Goal: Task Accomplishment & Management: Complete application form

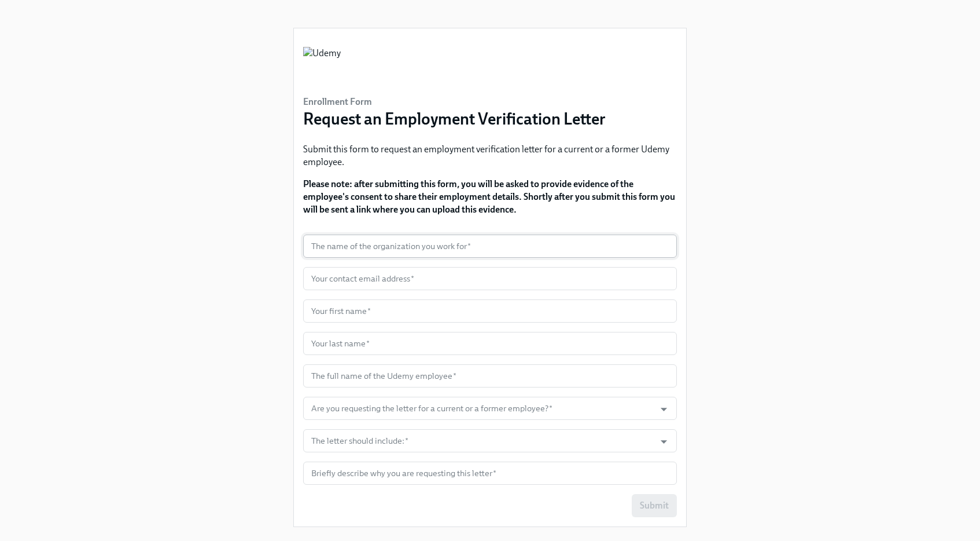
click at [362, 243] on input "text" at bounding box center [490, 245] width 374 height 23
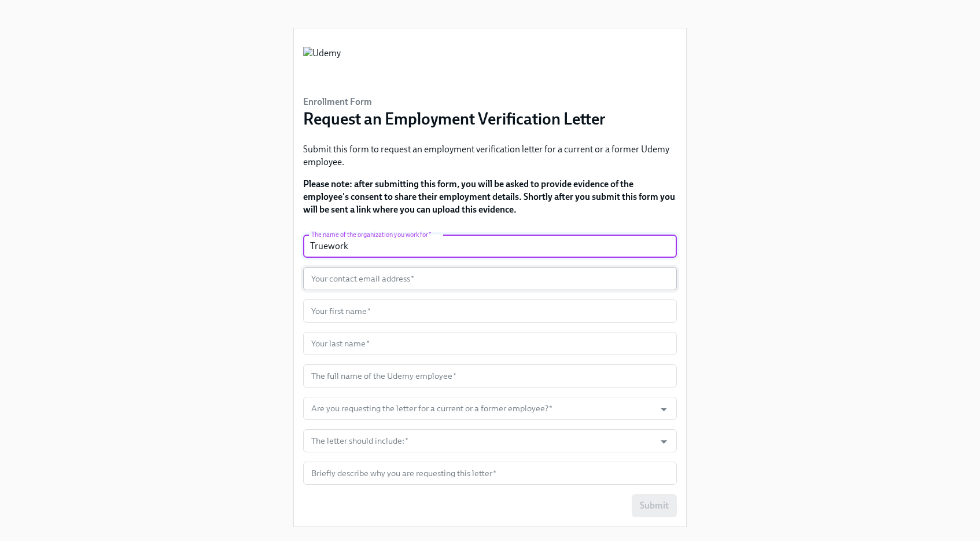
type input "Truework"
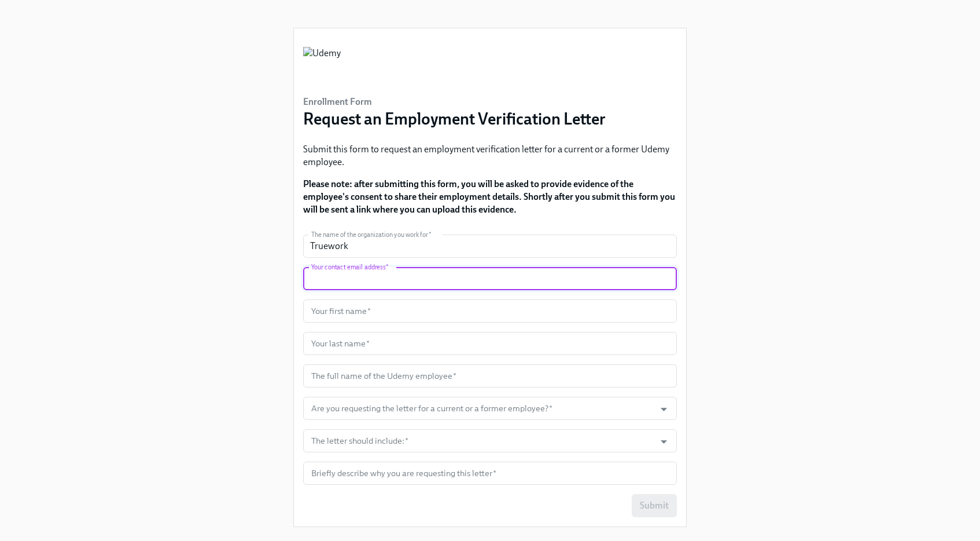
click at [358, 280] on input "text" at bounding box center [490, 278] width 374 height 23
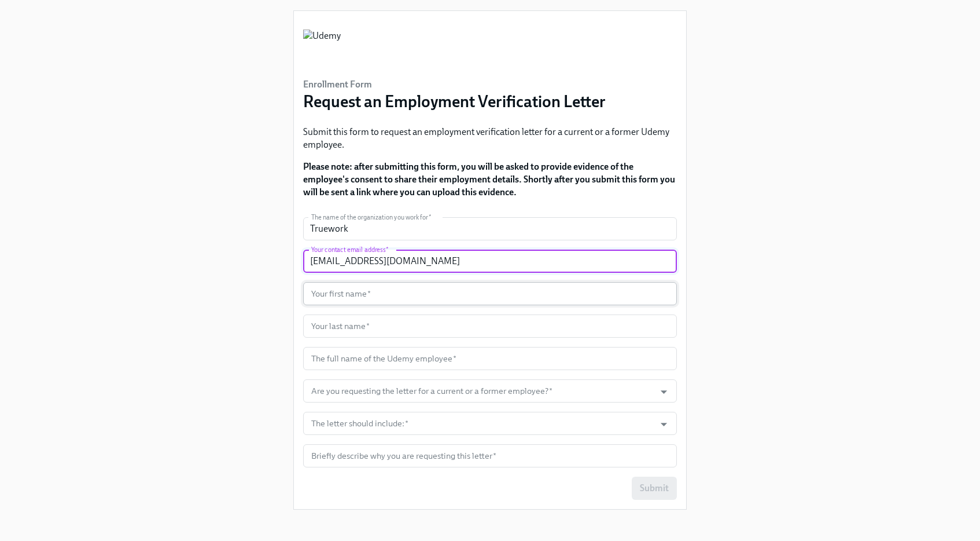
scroll to position [18, 0]
type input "rcanoan@truework.com"
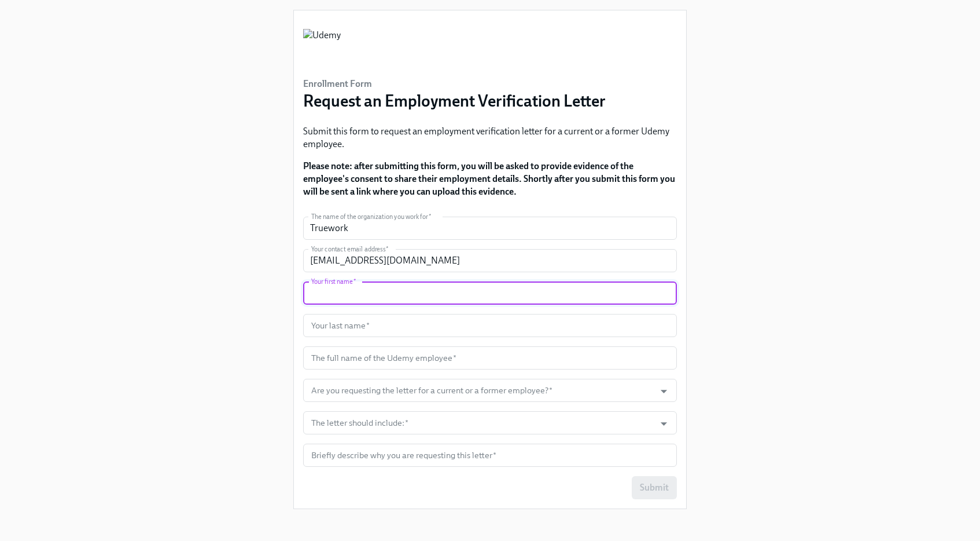
click at [350, 297] on input "text" at bounding box center [490, 292] width 374 height 23
type input "Rechil"
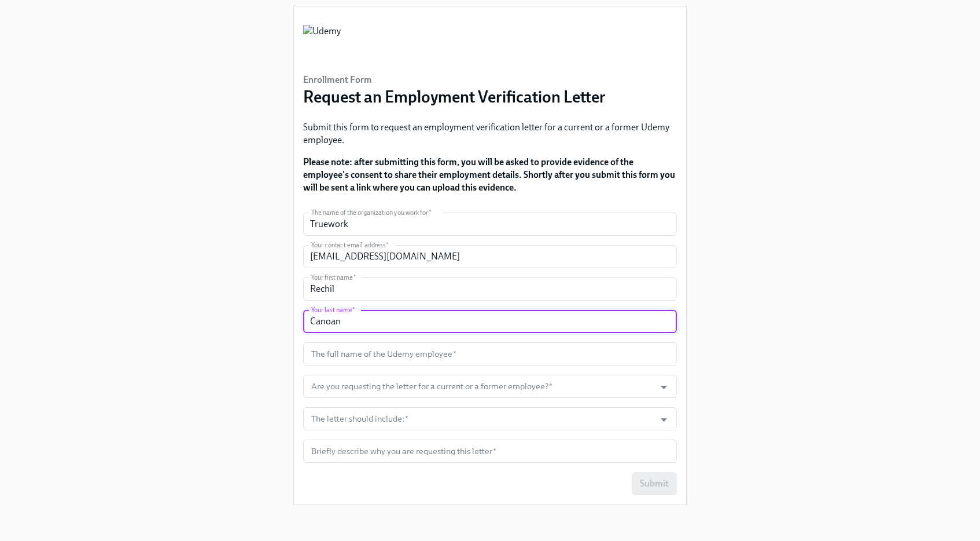
scroll to position [23, 0]
type input "Canoan"
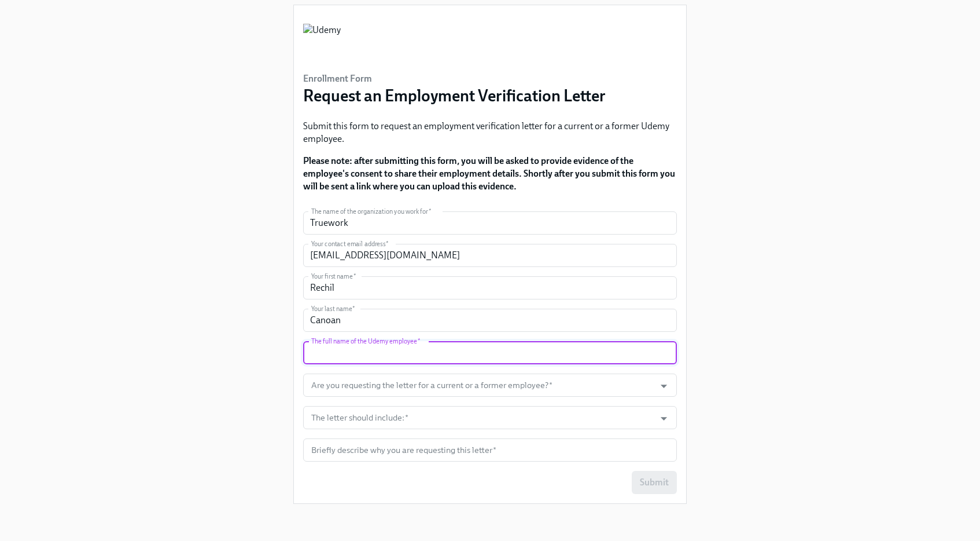
click at [347, 353] on input "text" at bounding box center [490, 352] width 374 height 23
paste input "CAROLYN CAMARA"
type input "CAROLYN CAMARA"
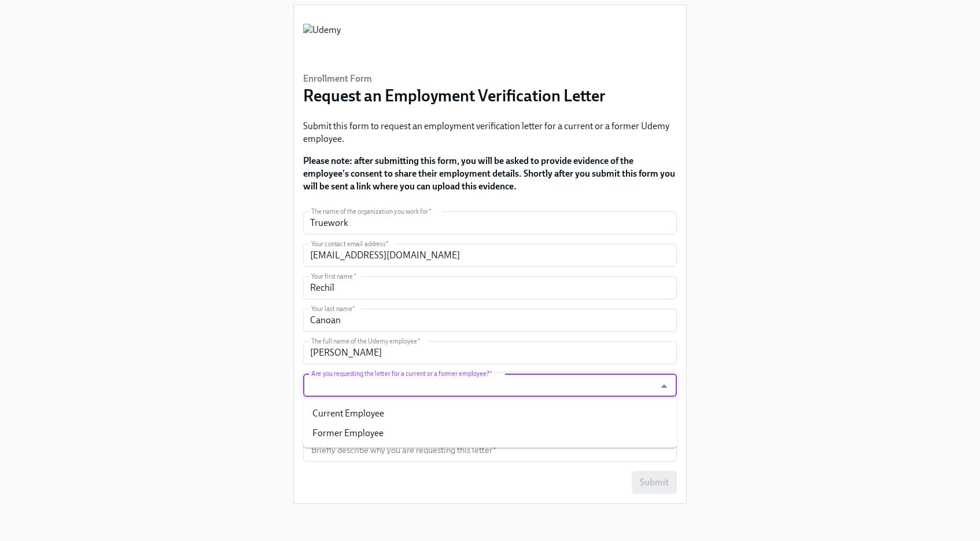
click at [360, 382] on input "Are you requesting the letter for a current or a former employee?   *" at bounding box center [479, 384] width 340 height 23
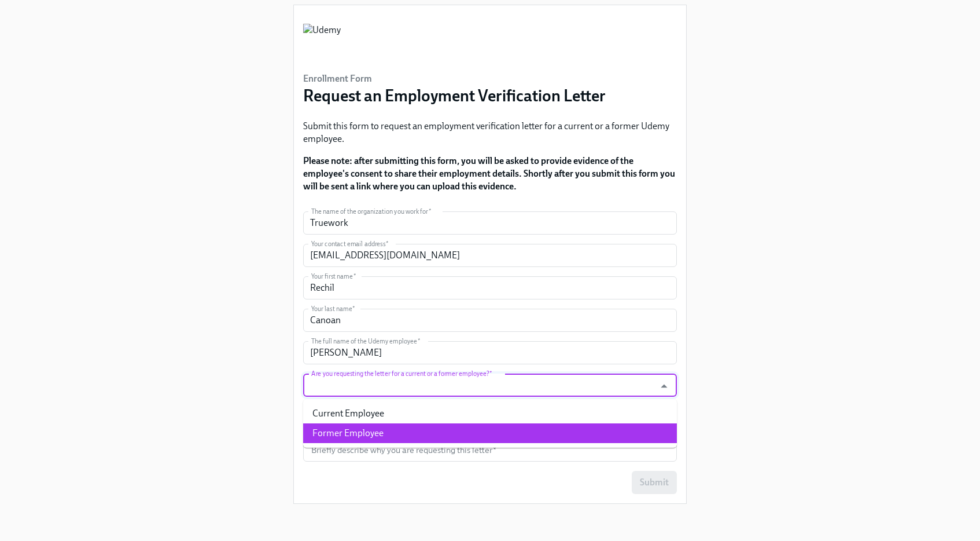
click at [361, 435] on li "Former Employee" at bounding box center [490, 433] width 374 height 20
type input "Former Employee"
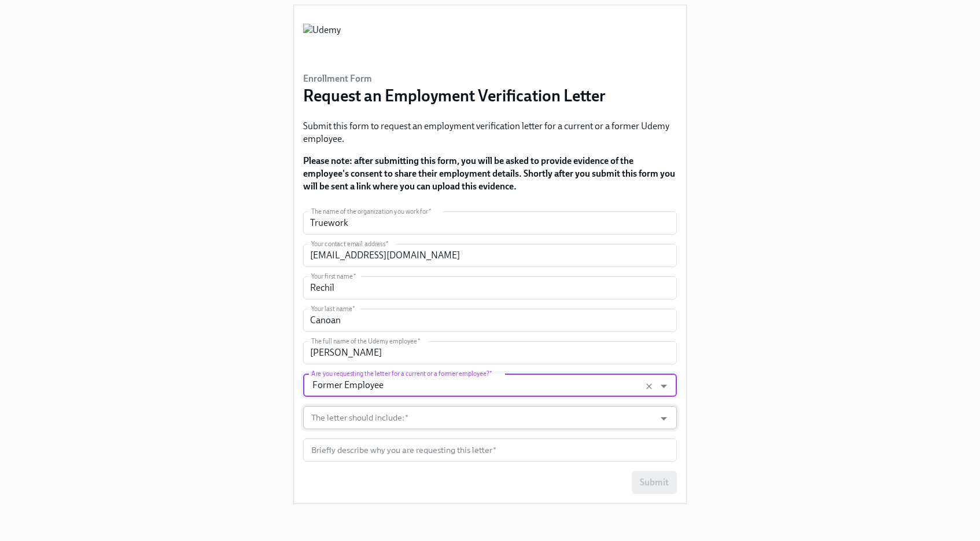
click at [430, 414] on input "The letter should include:   *" at bounding box center [479, 417] width 340 height 23
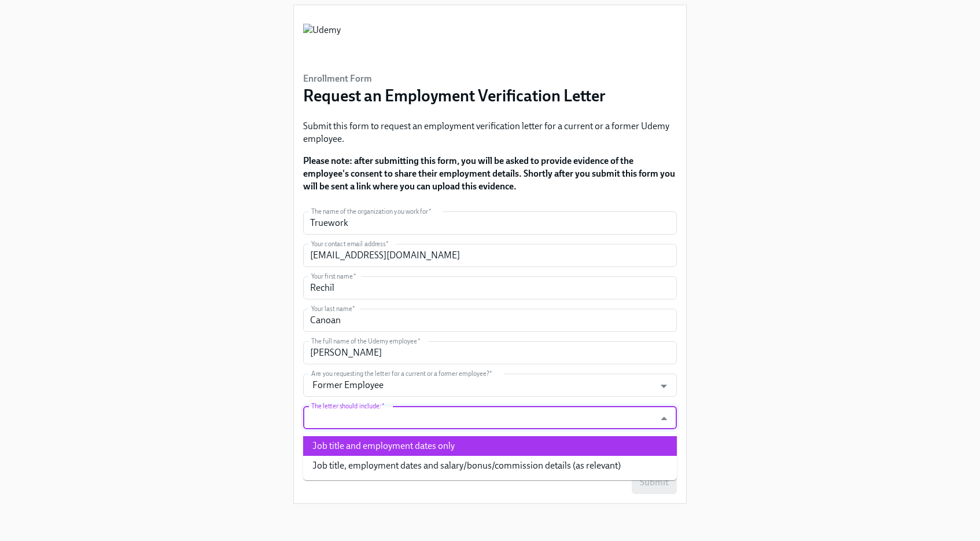
click at [374, 446] on li "Job title and employment dates only" at bounding box center [490, 446] width 374 height 20
type input "Job title and employment dates only"
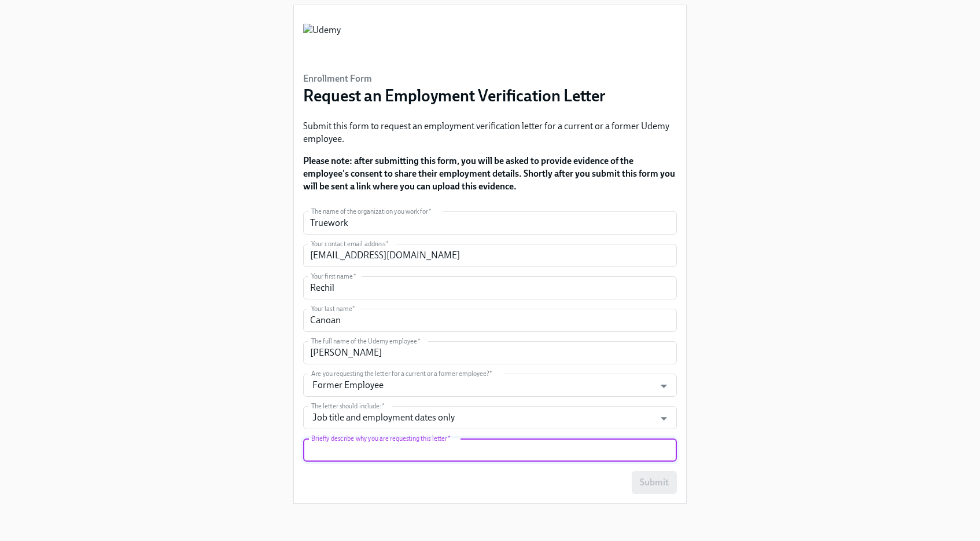
click at [386, 451] on input "text" at bounding box center [490, 449] width 374 height 23
paste input "I’m reaching out from Truework regarding an employment verification for CAROLYN…"
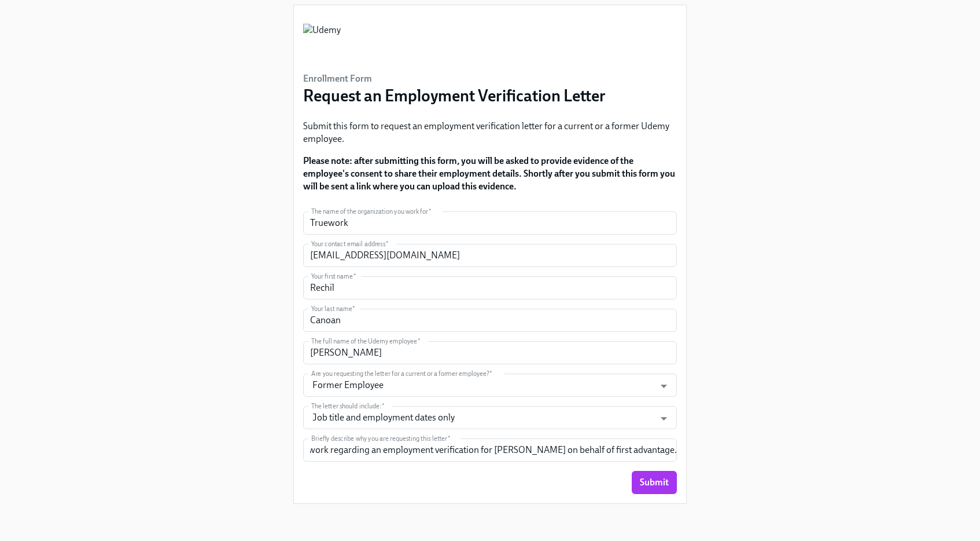
scroll to position [0, 0]
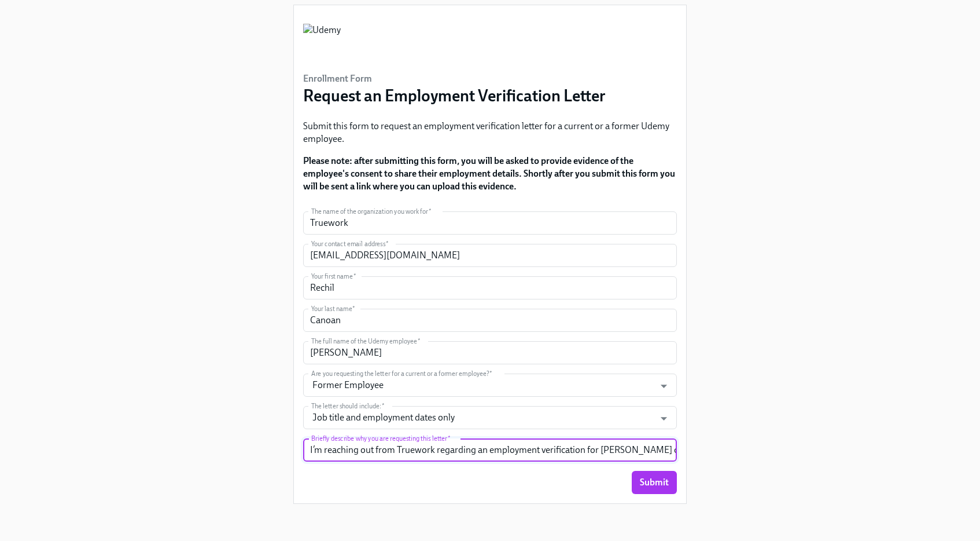
click at [620, 446] on input "I’m reaching out from Truework regarding an employment verification for CAROLYN…" at bounding box center [490, 449] width 374 height 23
paste input "Background Check / Employment Screen"
click at [626, 445] on input "I’m reaching out from Truework regarding an employment verification for CAROLYN…" at bounding box center [490, 449] width 374 height 23
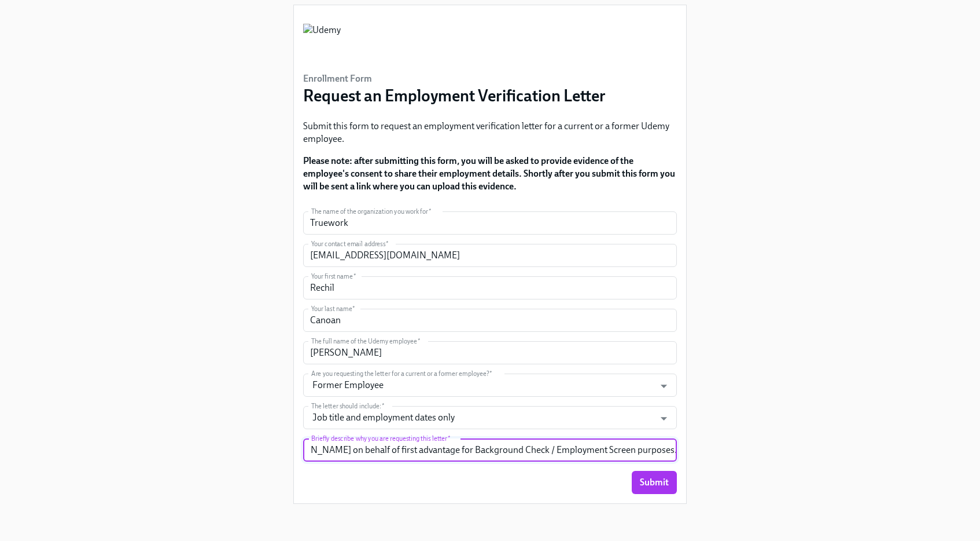
scroll to position [0, 326]
type input "I’m reaching out from Truework regarding an employment verification for CAROLYN…"
click at [657, 482] on span "Submit" at bounding box center [654, 482] width 29 height 12
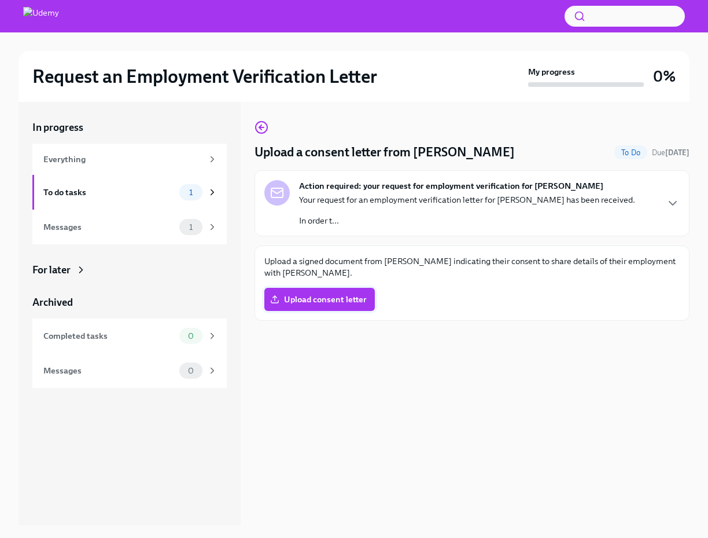
click at [286, 302] on span "Upload consent letter" at bounding box center [320, 299] width 94 height 12
click at [0, 0] on input "Upload consent letter" at bounding box center [0, 0] width 0 height 0
click at [652, 373] on div "Upload a consent letter from [PERSON_NAME] Done Due [DATE] Action required: you…" at bounding box center [472, 313] width 435 height 423
